Goal: Find specific page/section: Find specific page/section

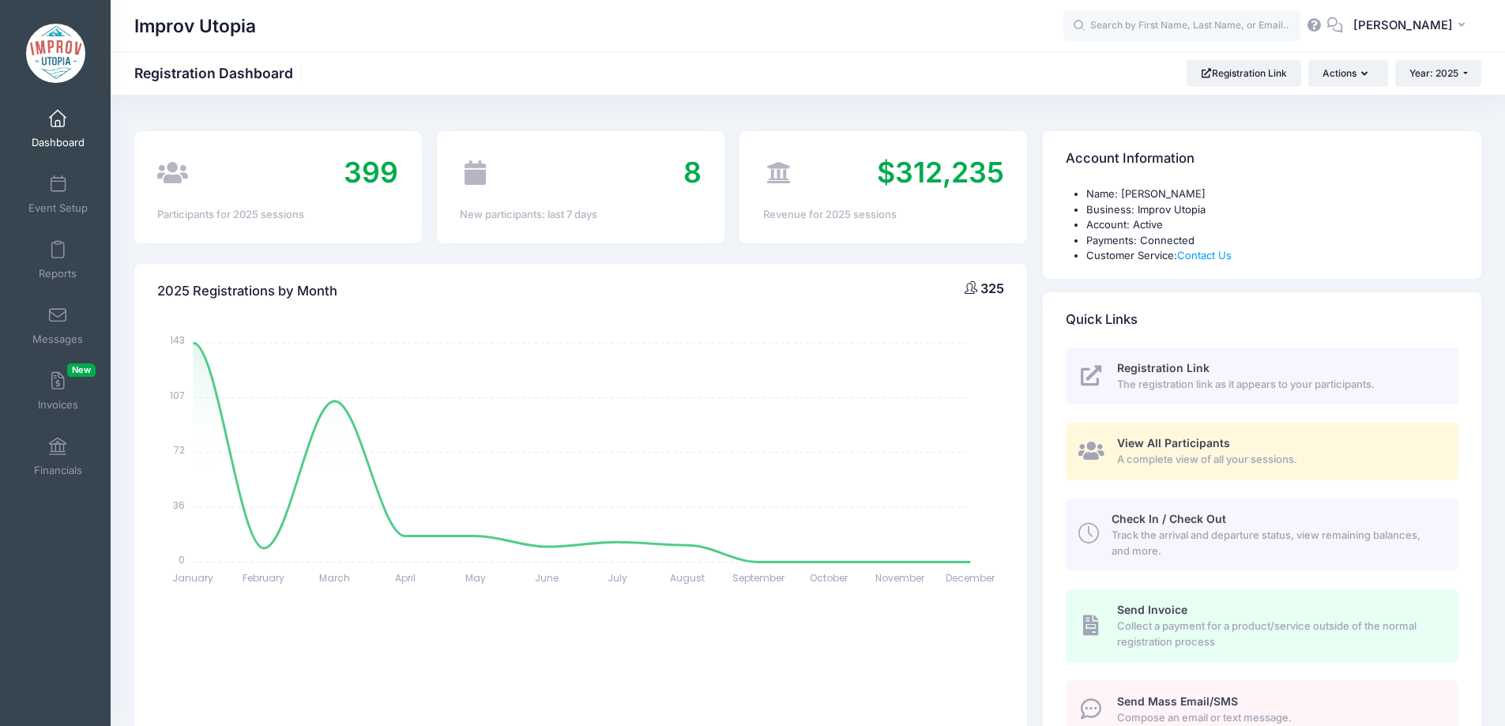
select select
click at [58, 320] on span at bounding box center [58, 315] width 0 height 17
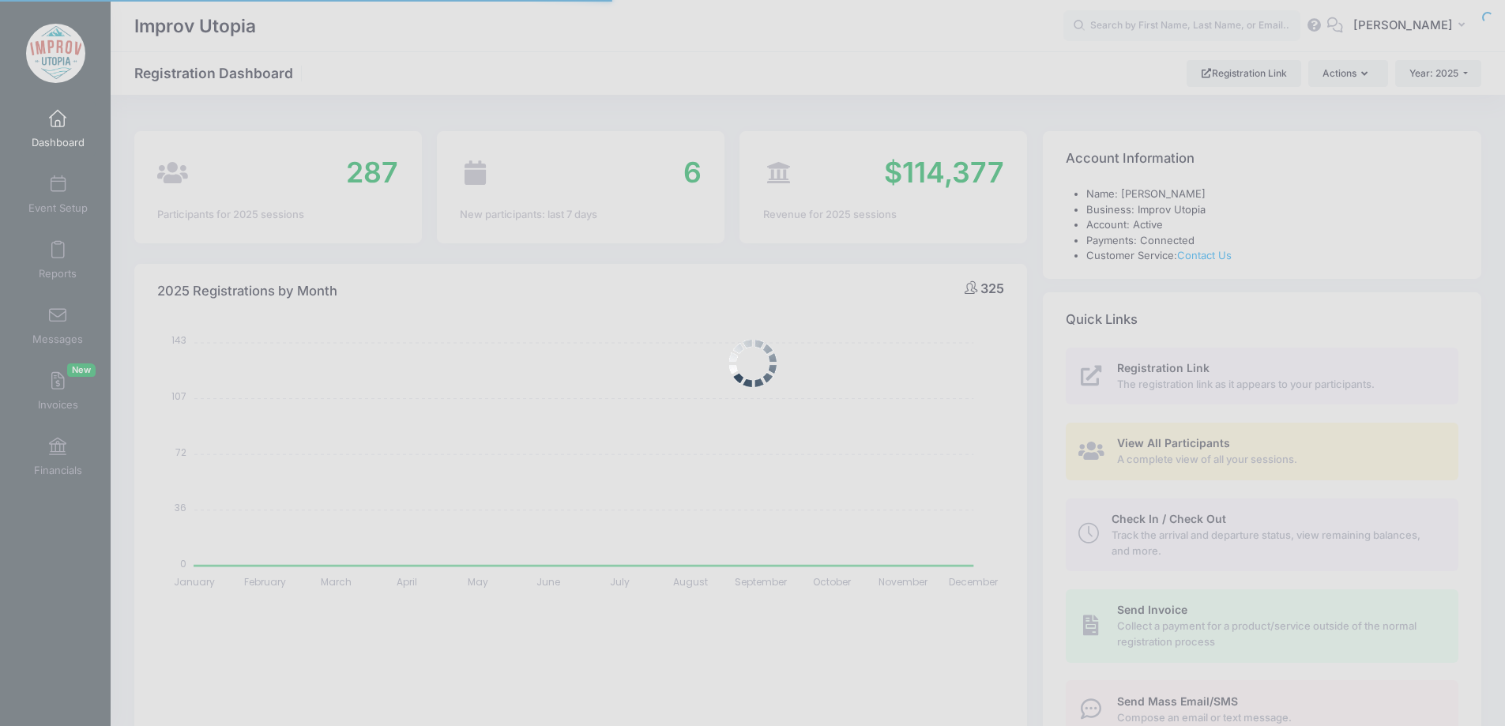
select select
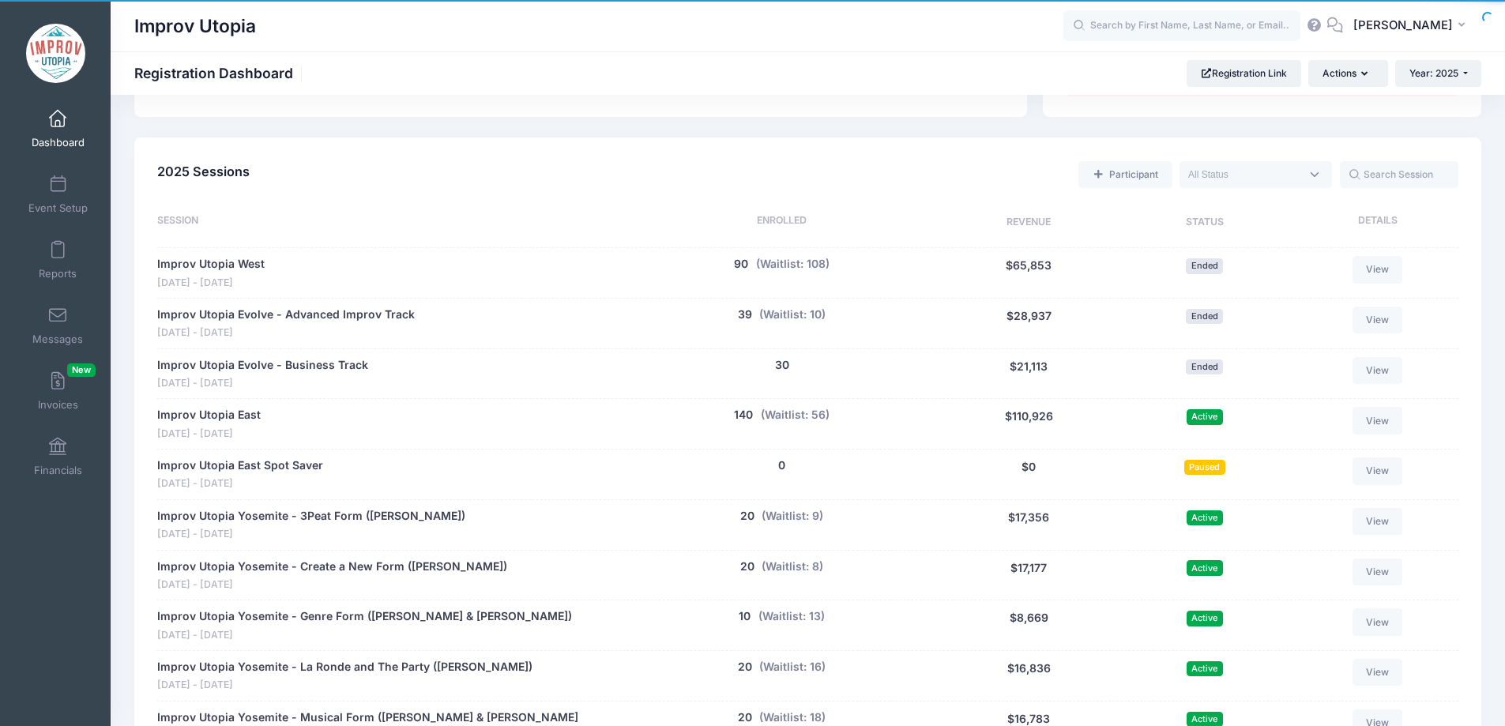
scroll to position [642, 0]
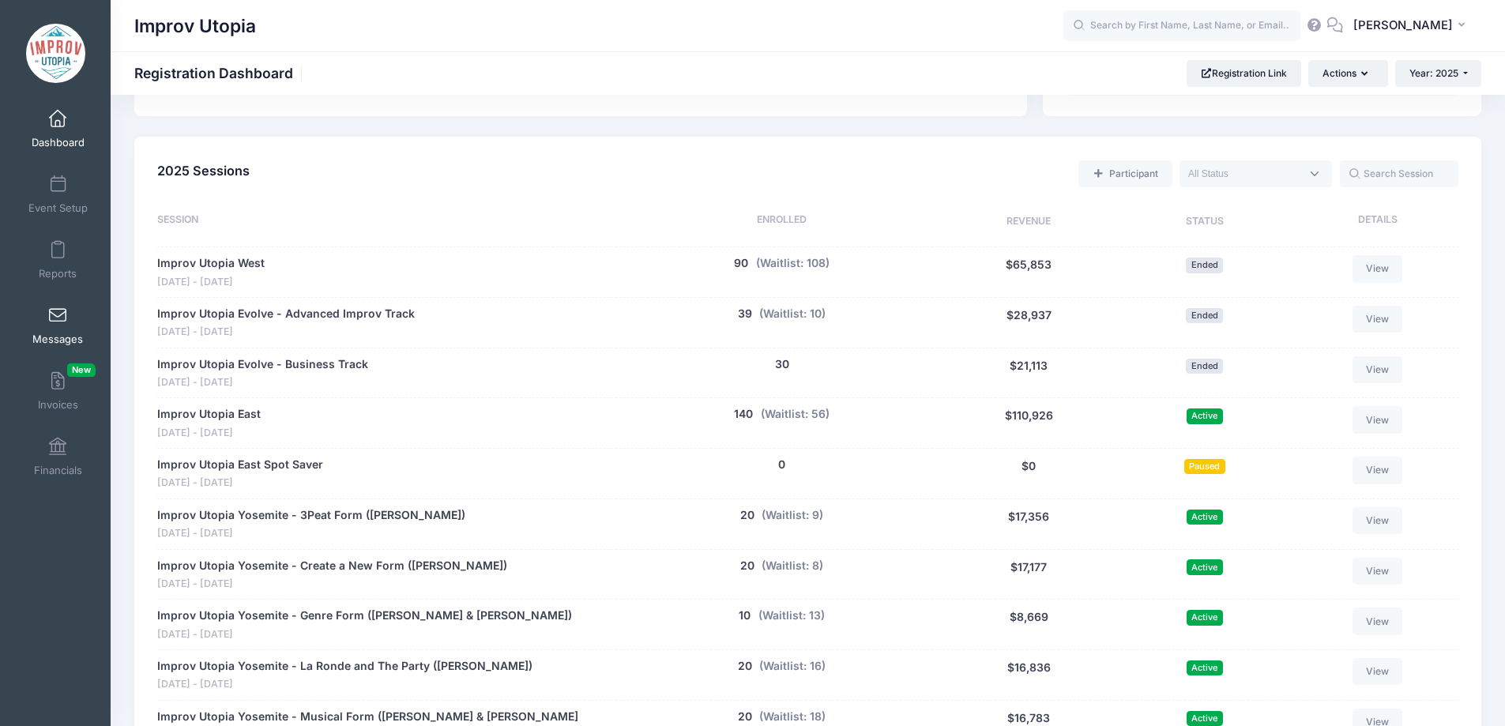
click at [58, 315] on span at bounding box center [58, 315] width 0 height 17
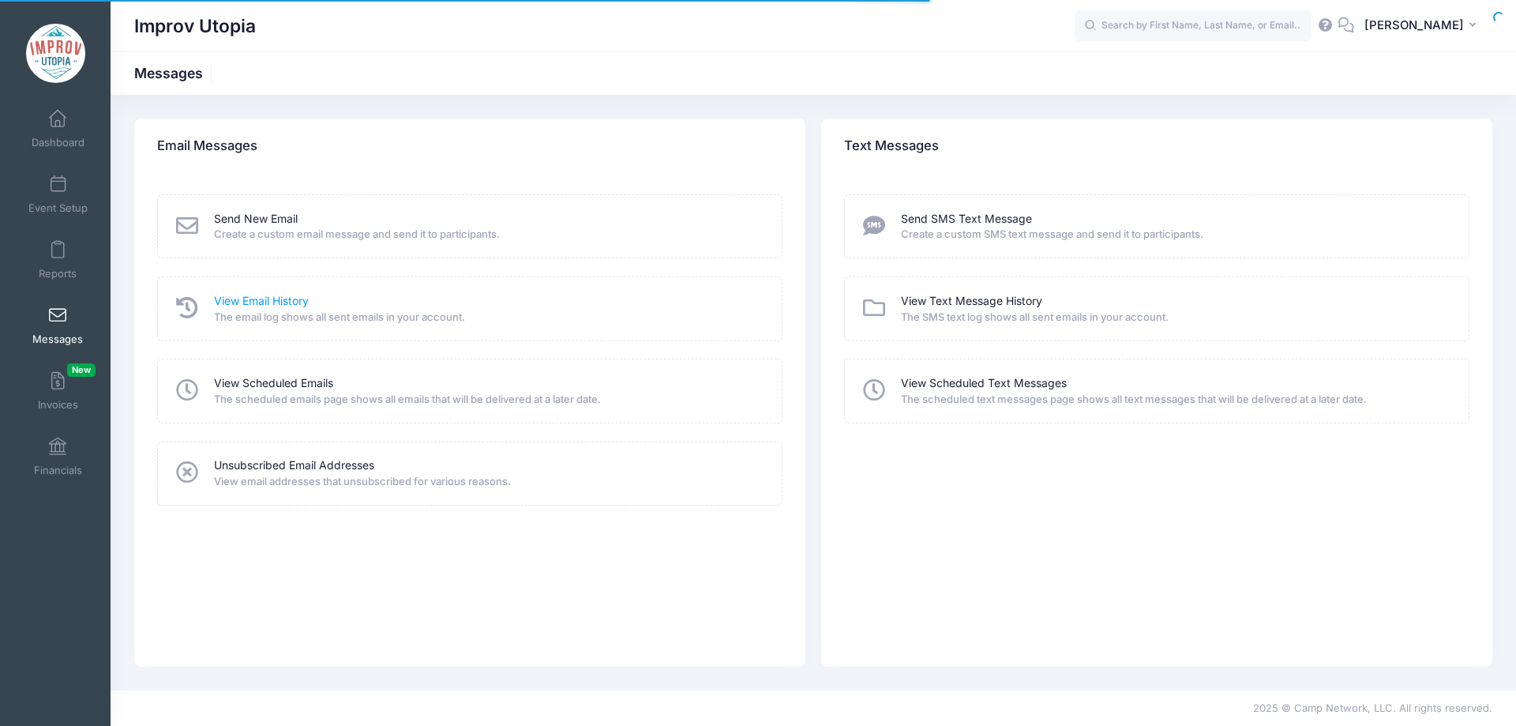
click at [269, 301] on link "View Email History" at bounding box center [261, 301] width 95 height 17
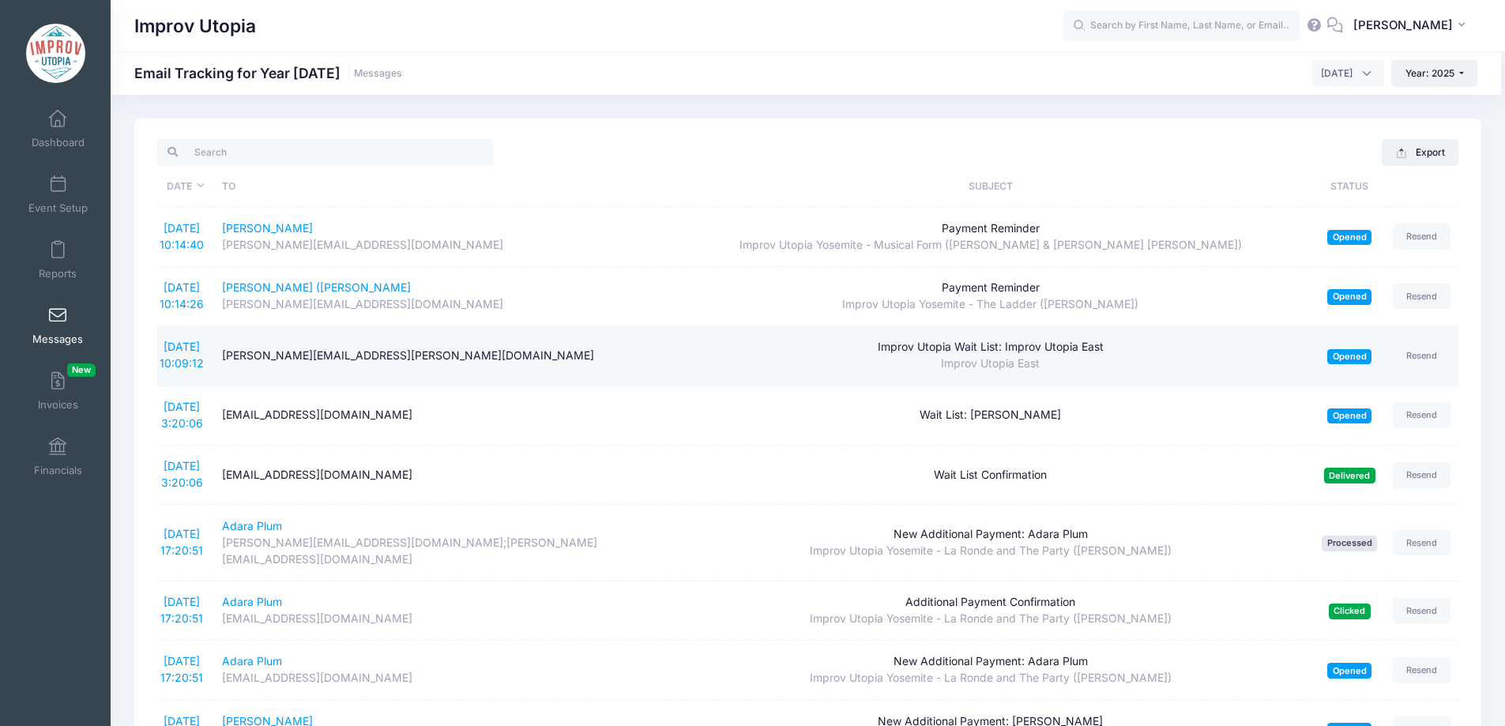
click at [632, 351] on div "Sheri.laurenza@yahoo.com" at bounding box center [441, 356] width 438 height 17
